Goal: Information Seeking & Learning: Check status

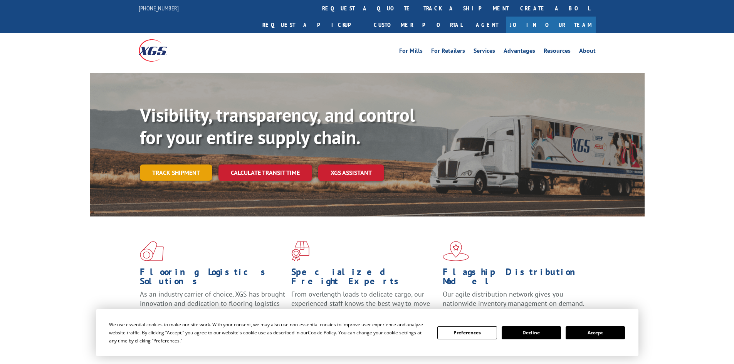
click at [169, 165] on link "Track shipment" at bounding box center [176, 173] width 72 height 16
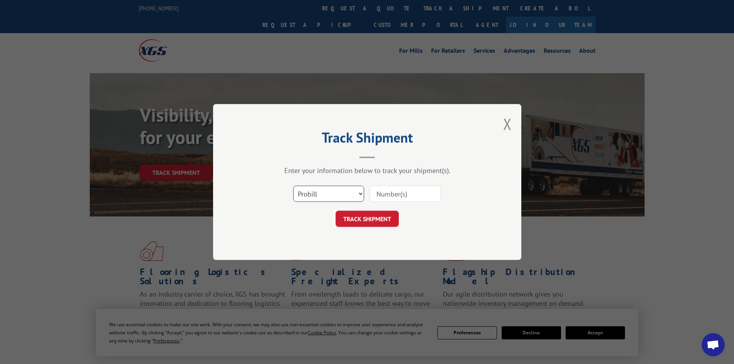
click at [343, 196] on select "Select category... Probill BOL PO" at bounding box center [328, 194] width 71 height 16
select select "po"
click at [293, 186] on select "Select category... Probill BOL PO" at bounding box center [328, 194] width 71 height 16
click at [420, 186] on input at bounding box center [405, 194] width 71 height 16
paste input "5606301"
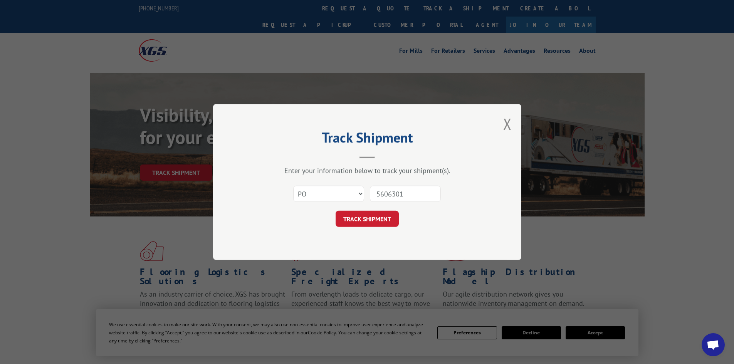
type input "5606301"
click at [336, 211] on button "TRACK SHIPMENT" at bounding box center [367, 219] width 63 height 16
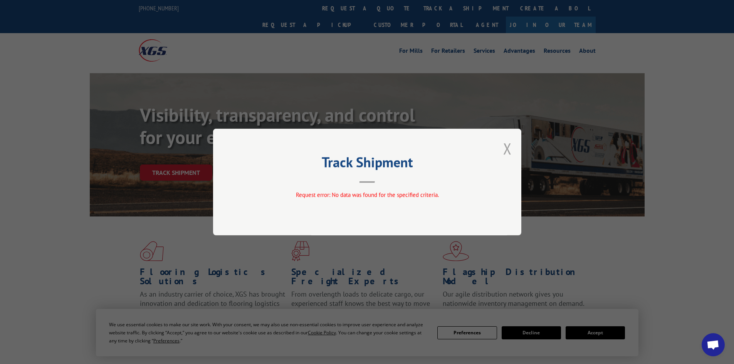
click at [505, 147] on button "Close modal" at bounding box center [507, 148] width 8 height 20
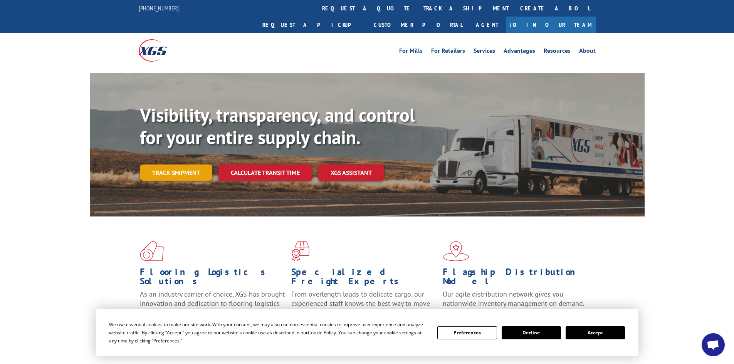
click at [145, 165] on link "Track shipment" at bounding box center [176, 173] width 72 height 16
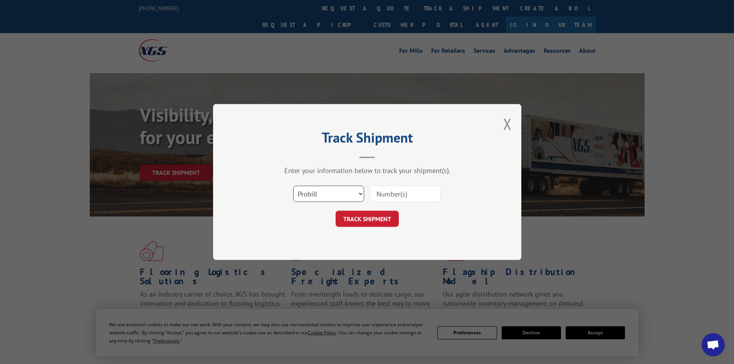
click at [323, 186] on select "Select category... Probill BOL PO" at bounding box center [328, 194] width 71 height 16
select select "bol"
click at [293, 186] on select "Select category... Probill BOL PO" at bounding box center [328, 194] width 71 height 16
click at [394, 191] on input at bounding box center [405, 194] width 71 height 16
paste input "5606301"
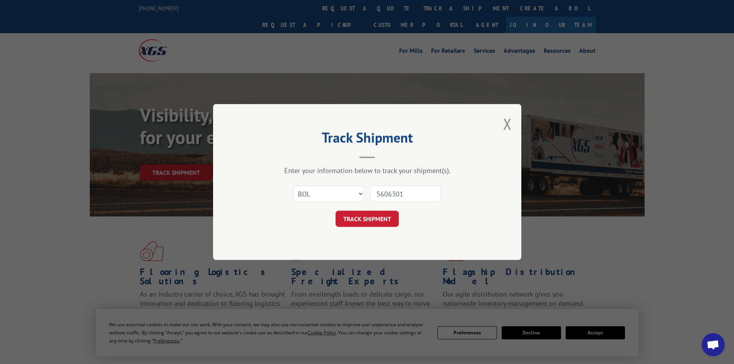
type input "5606301"
click at [369, 218] on button "TRACK SHIPMENT" at bounding box center [367, 219] width 63 height 16
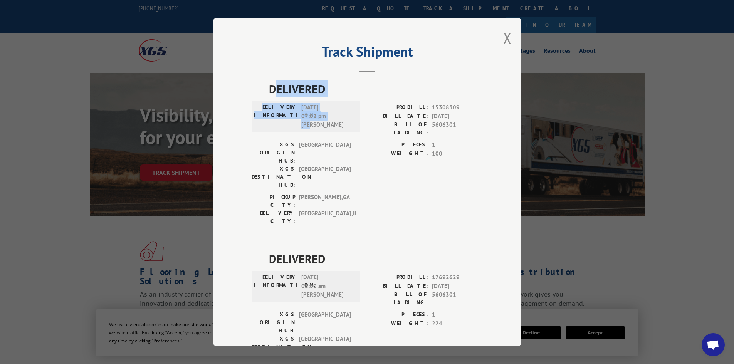
drag, startPoint x: 271, startPoint y: 87, endPoint x: 316, endPoint y: 132, distance: 63.2
click at [316, 132] on div "DELIVERED DELIVERY INFORMATION: [DATE] 07:02 pm [PERSON_NAME]: 15308309 BILL DA…" at bounding box center [367, 154] width 231 height 149
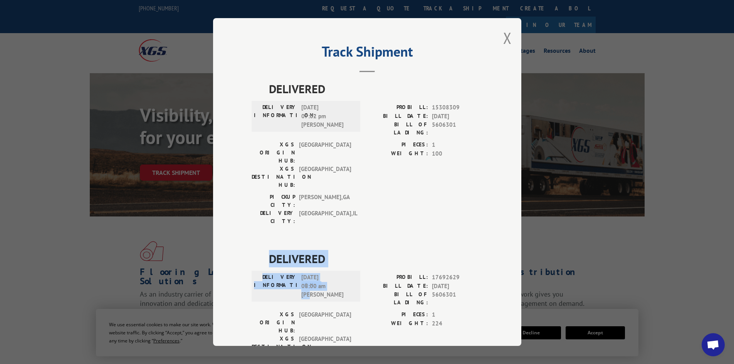
drag, startPoint x: 269, startPoint y: 217, endPoint x: 326, endPoint y: 262, distance: 72.1
click at [326, 262] on div "DELIVERED DELIVERY INFORMATION: [DATE] 08:00 am [PERSON_NAME]: 17692629 BILL DA…" at bounding box center [367, 324] width 231 height 149
copy div "DELIVERED DELIVERY INFORMATION: [DATE] 08:00 am [PERSON_NAME]"
